Goal: Task Accomplishment & Management: Manage account settings

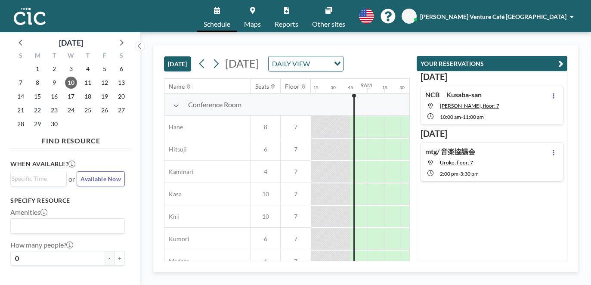
scroll to position [0, 585]
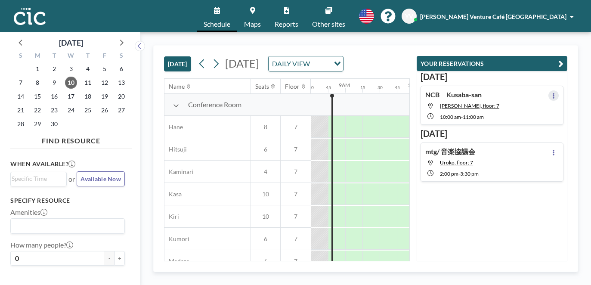
click at [552, 98] on icon at bounding box center [553, 96] width 3 height 6
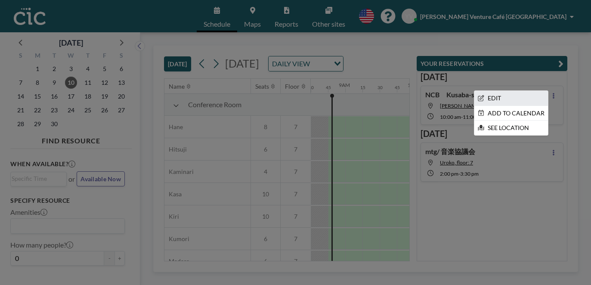
click at [500, 101] on li "EDIT" at bounding box center [511, 98] width 74 height 15
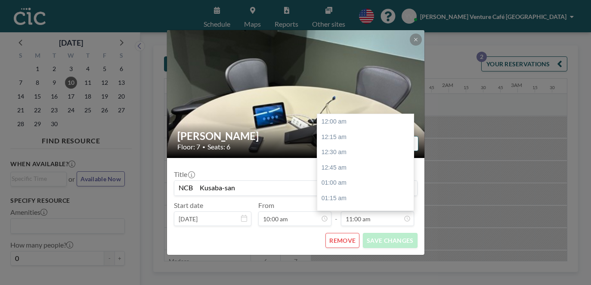
scroll to position [674, 0]
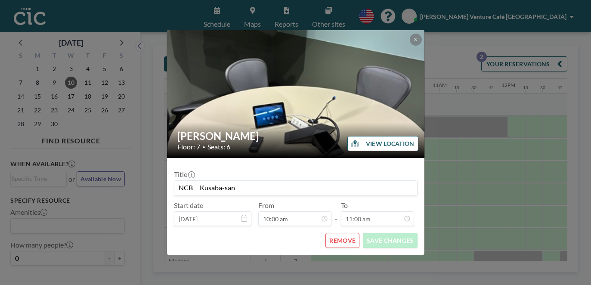
click at [335, 244] on button "REMOVE" at bounding box center [342, 240] width 34 height 15
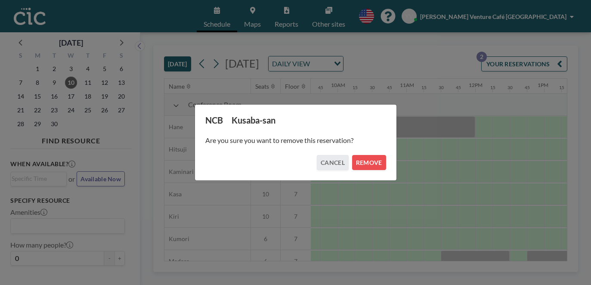
scroll to position [0, 671]
click at [367, 160] on button "REMOVE" at bounding box center [369, 162] width 34 height 15
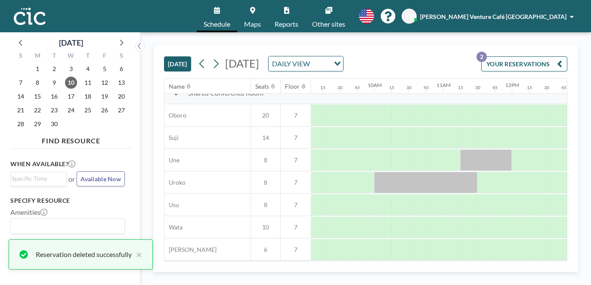
scroll to position [642, 621]
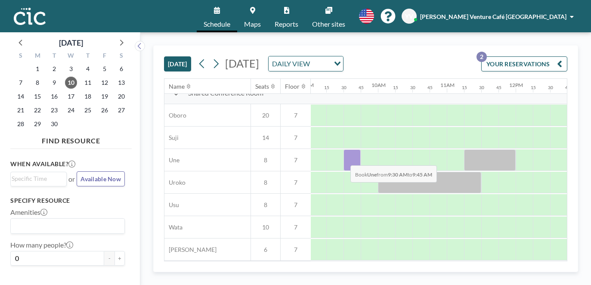
drag, startPoint x: 352, startPoint y: 157, endPoint x: 343, endPoint y: 159, distance: 8.9
click at [343, 159] on div at bounding box center [351, 160] width 17 height 22
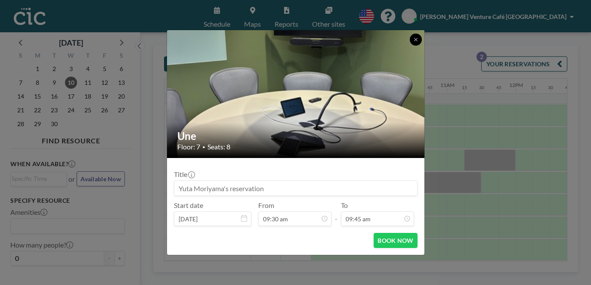
click at [419, 41] on button at bounding box center [416, 40] width 12 height 12
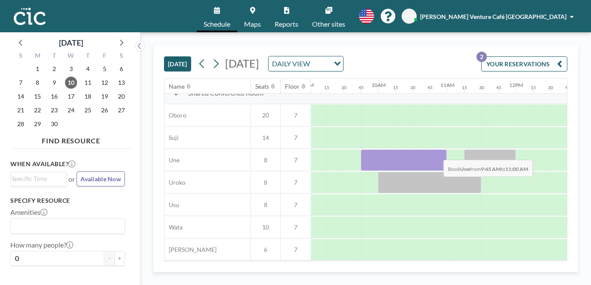
drag, startPoint x: 377, startPoint y: 153, endPoint x: 436, endPoint y: 153, distance: 59.4
click at [436, 153] on div at bounding box center [404, 160] width 86 height 22
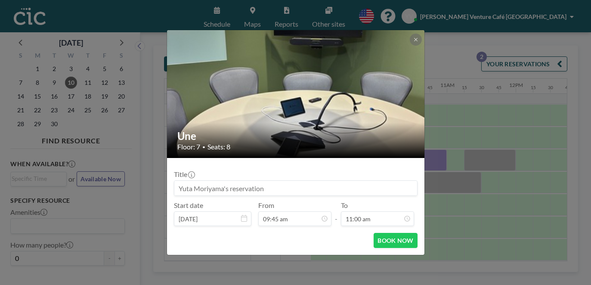
scroll to position [674, 0]
click at [395, 237] on button "BOOK NOW" at bounding box center [394, 240] width 43 height 15
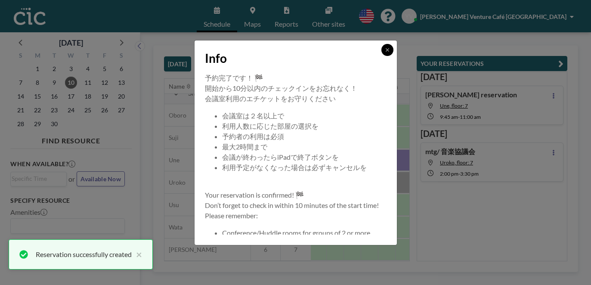
click at [390, 54] on button at bounding box center [387, 50] width 12 height 12
